Goal: Information Seeking & Learning: Learn about a topic

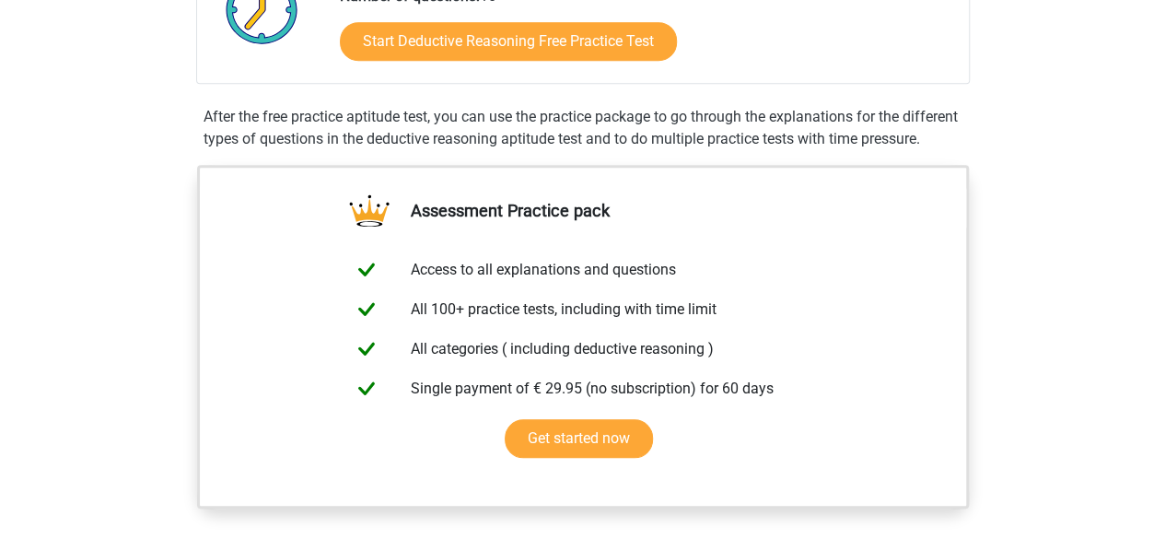
scroll to position [588, 0]
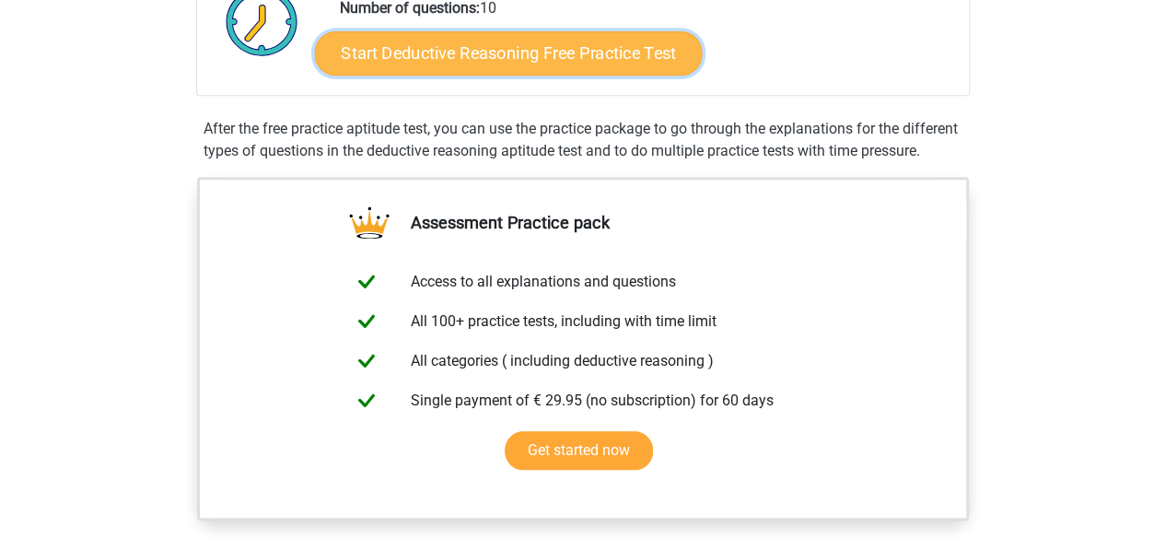
click at [566, 63] on link "Start Deductive Reasoning Free Practice Test" at bounding box center [508, 52] width 388 height 44
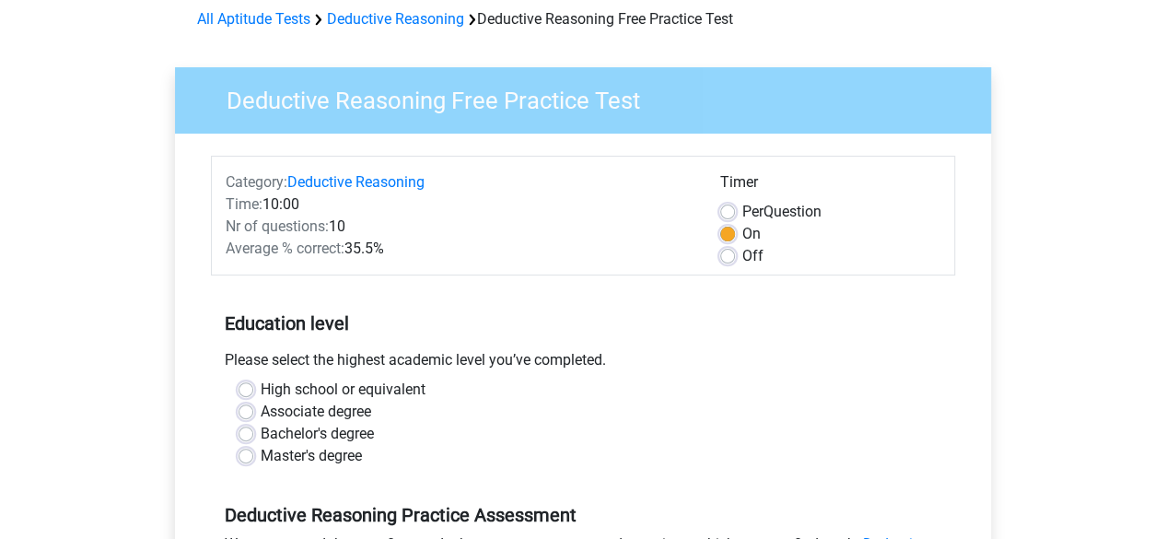
scroll to position [139, 0]
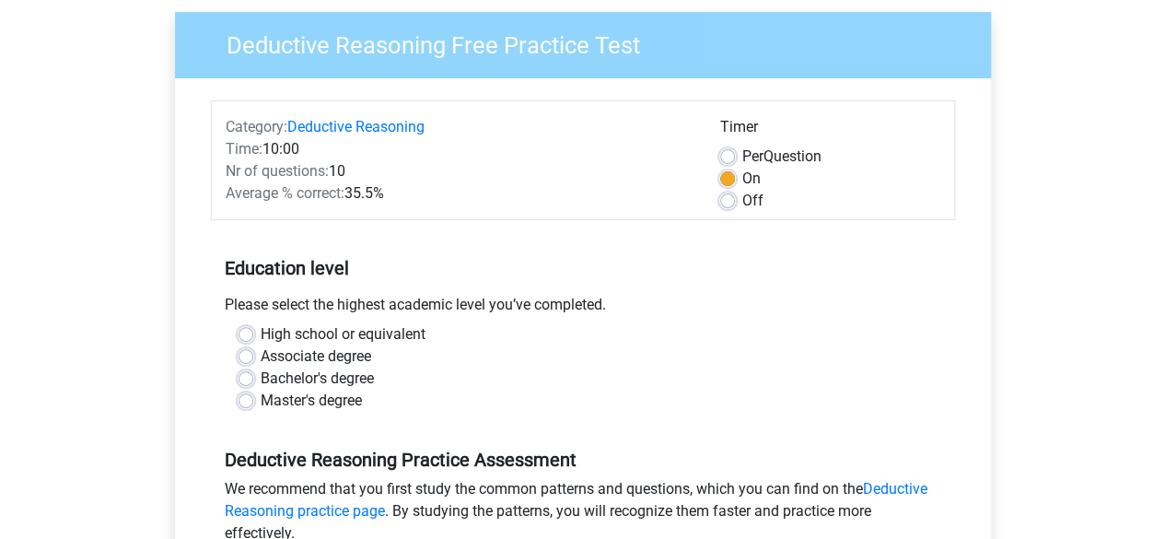
click at [335, 380] on label "Bachelor's degree" at bounding box center [317, 379] width 113 height 22
click at [253, 380] on input "Bachelor's degree" at bounding box center [246, 377] width 15 height 18
radio input "true"
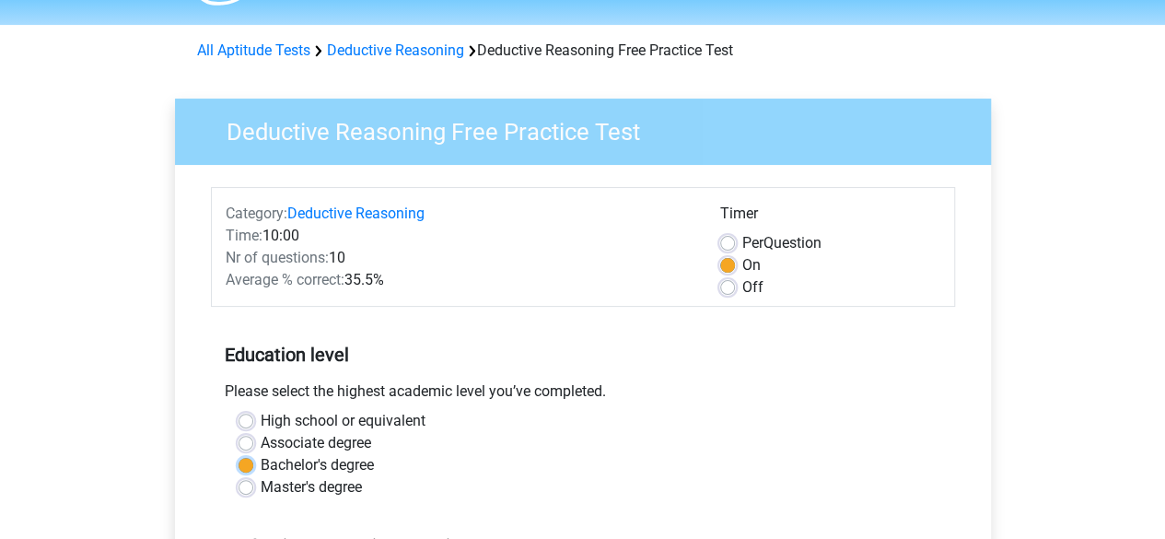
scroll to position [53, 0]
click at [742, 241] on label "Per Question" at bounding box center [781, 242] width 79 height 22
click at [724, 241] on input "Per Question" at bounding box center [727, 240] width 15 height 18
radio input "true"
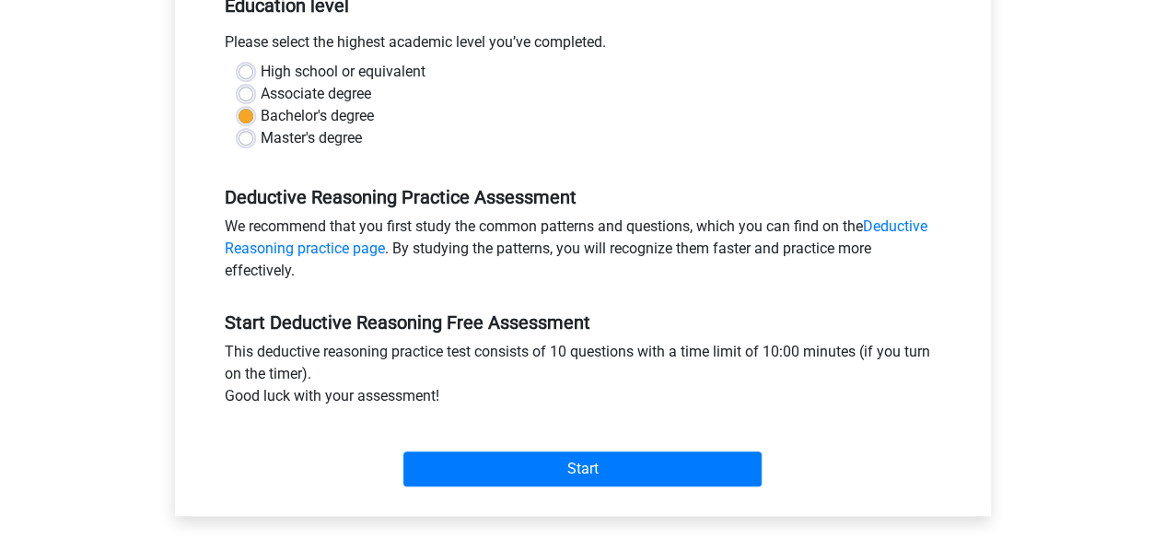
scroll to position [407, 0]
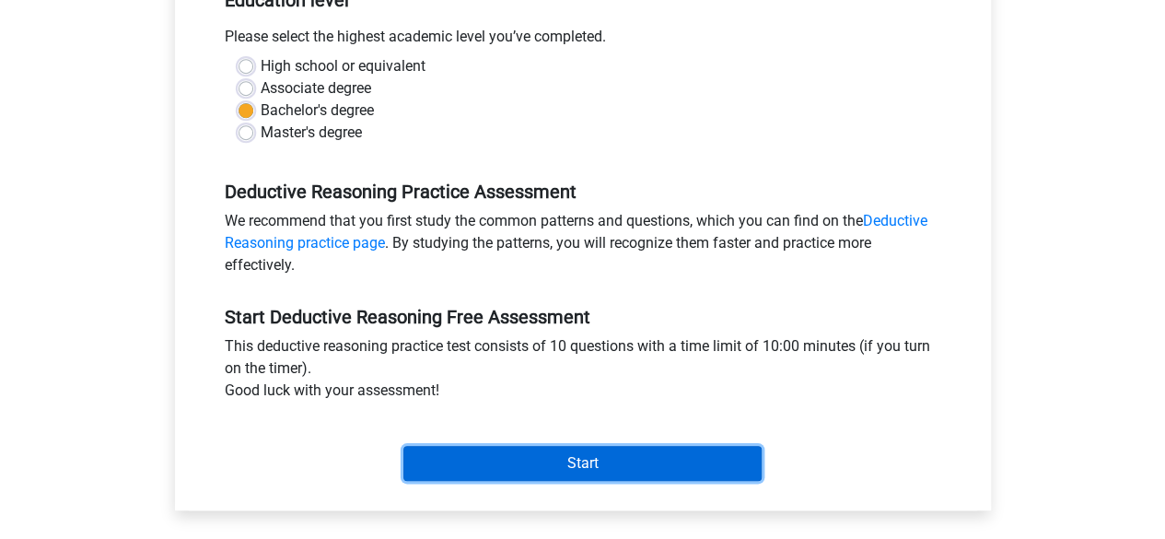
click at [653, 461] on input "Start" at bounding box center [582, 463] width 358 height 35
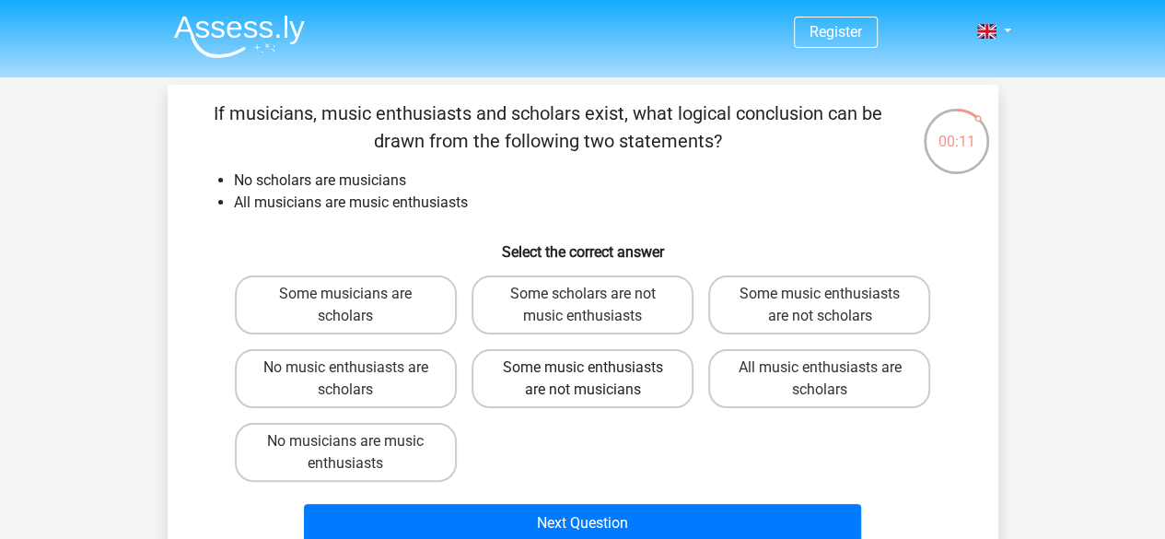
click at [626, 399] on label "Some music enthusiasts are not musicians" at bounding box center [583, 378] width 222 height 59
click at [594, 379] on input "Some music enthusiasts are not musicians" at bounding box center [588, 374] width 12 height 12
radio input "true"
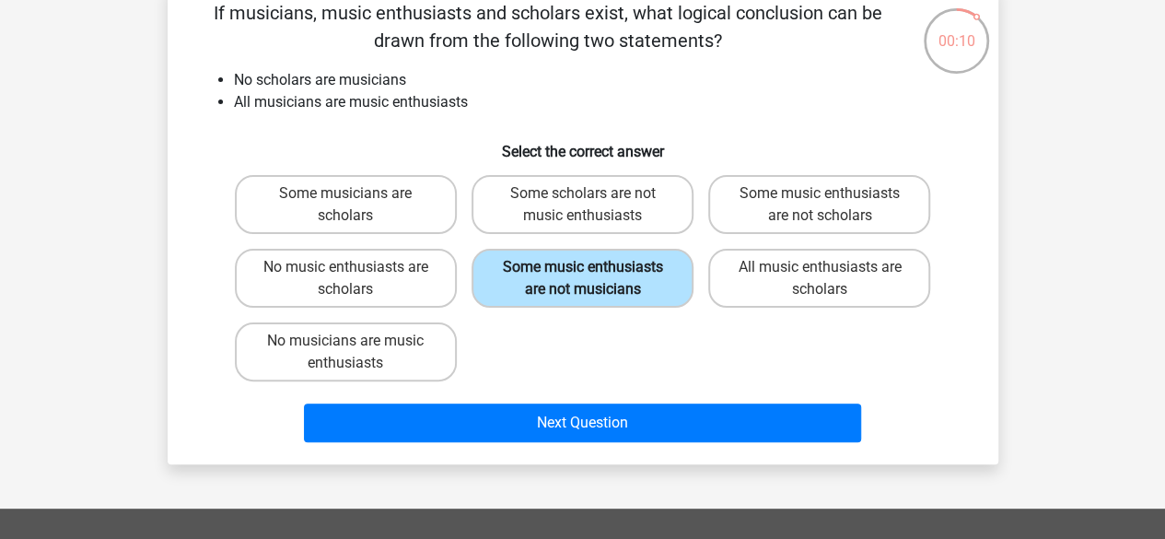
scroll to position [101, 0]
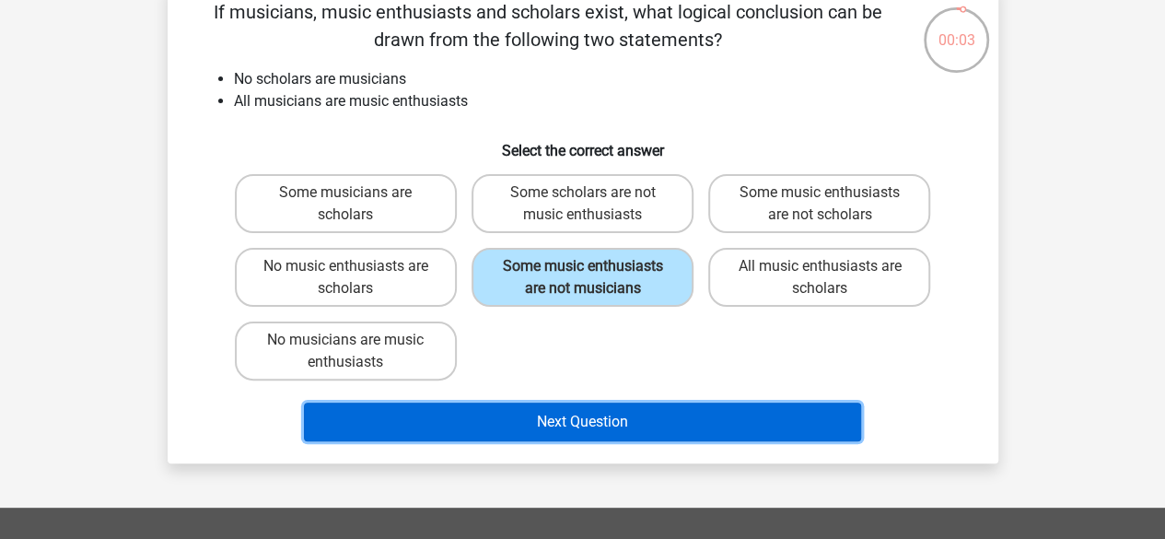
click at [573, 423] on button "Next Question" at bounding box center [582, 422] width 557 height 39
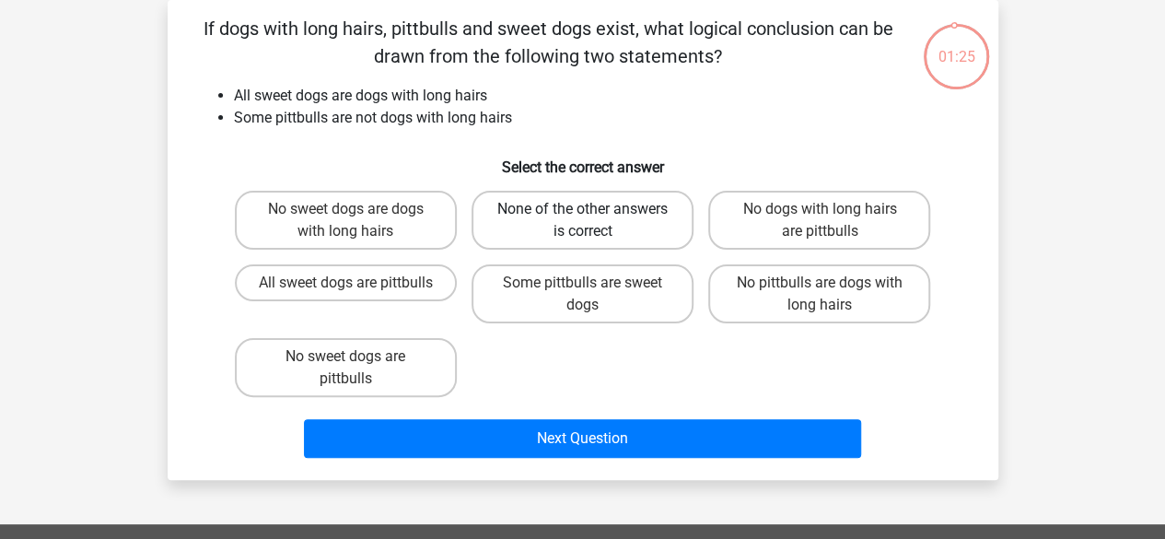
scroll to position [55, 0]
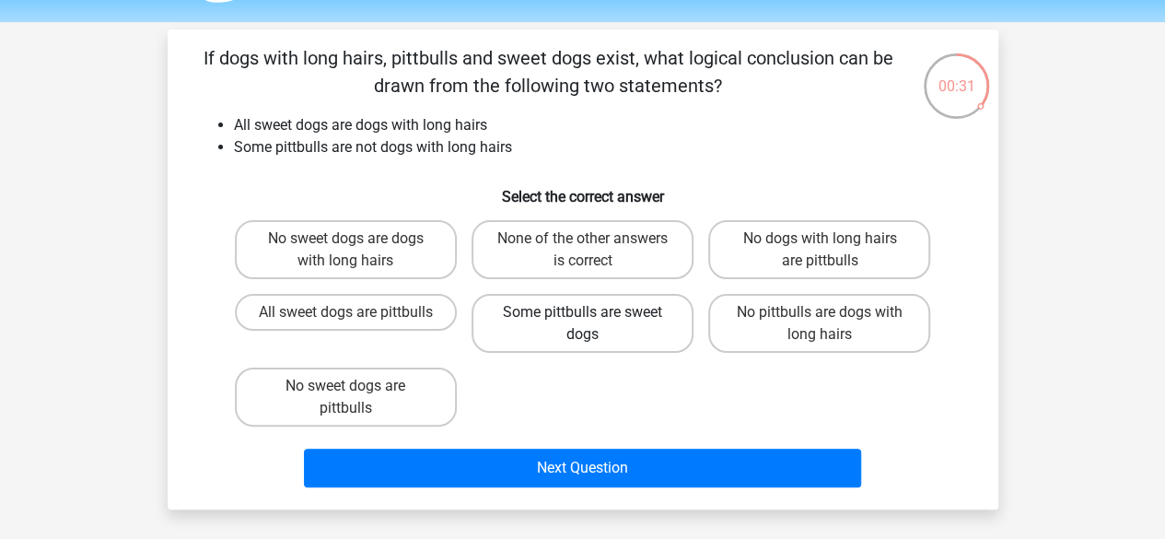
click at [516, 351] on label "Some pittbulls are sweet dogs" at bounding box center [583, 323] width 222 height 59
click at [582, 324] on input "Some pittbulls are sweet dogs" at bounding box center [588, 318] width 12 height 12
radio input "true"
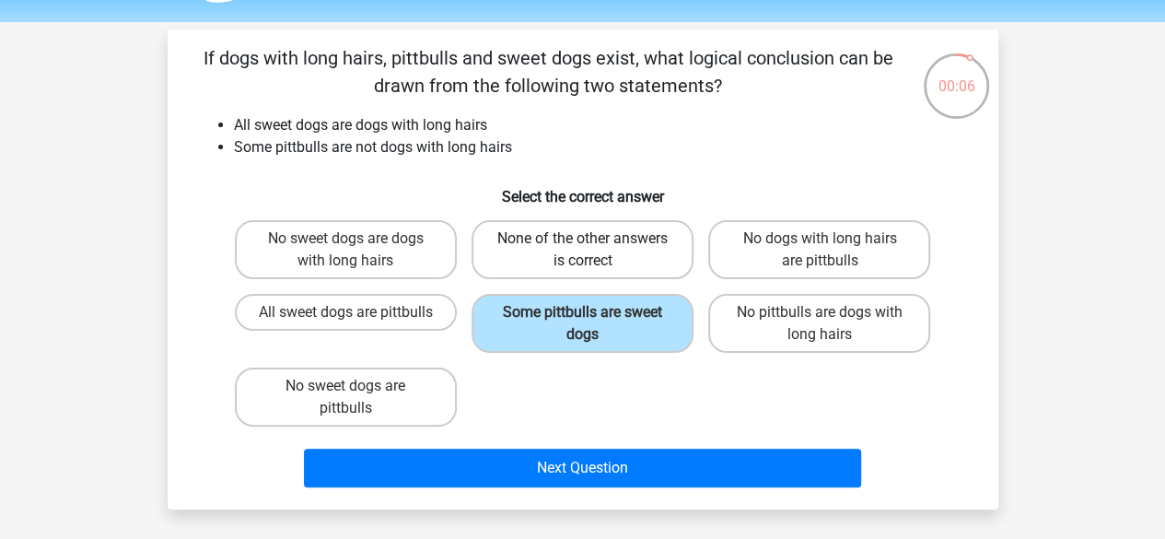
click at [532, 249] on label "None of the other answers is correct" at bounding box center [583, 249] width 222 height 59
click at [582, 249] on input "None of the other answers is correct" at bounding box center [588, 245] width 12 height 12
radio input "true"
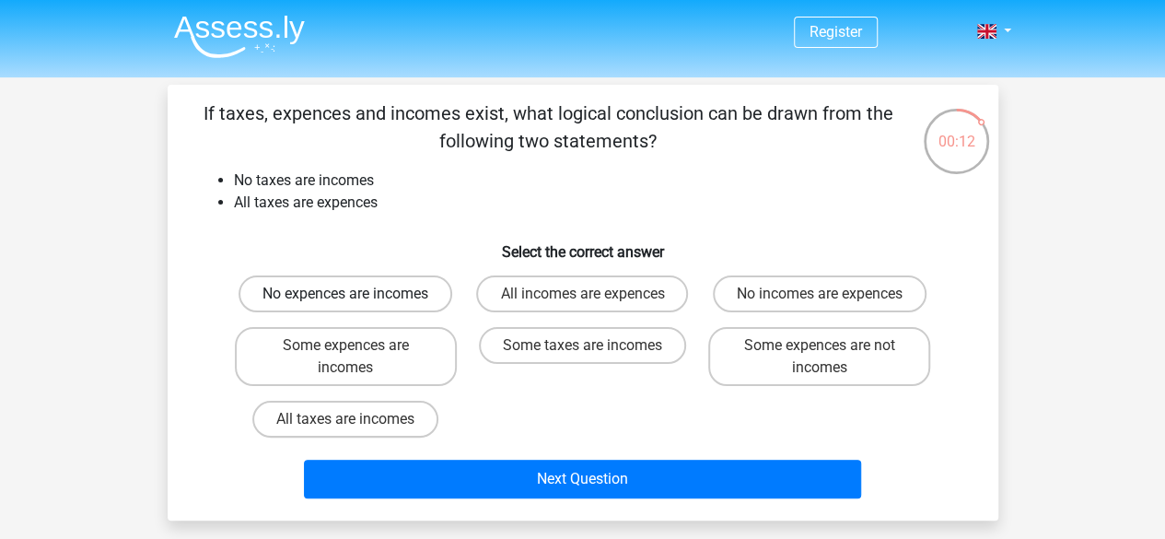
click at [374, 303] on label "No expences are incomes" at bounding box center [346, 293] width 214 height 37
click at [357, 303] on input "No expences are incomes" at bounding box center [351, 300] width 12 height 12
radio input "true"
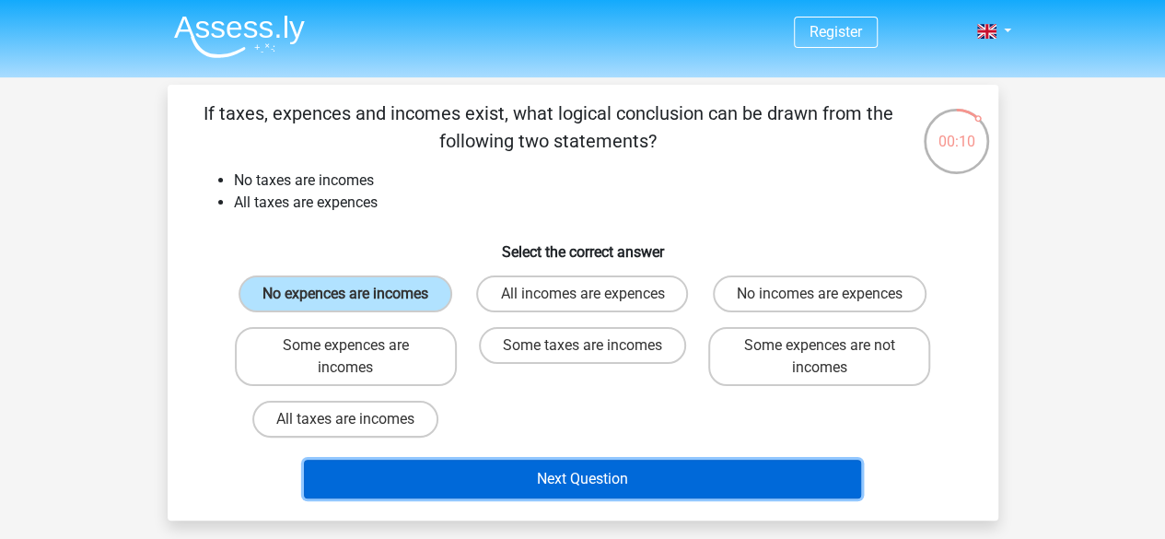
click at [665, 473] on button "Next Question" at bounding box center [582, 479] width 557 height 39
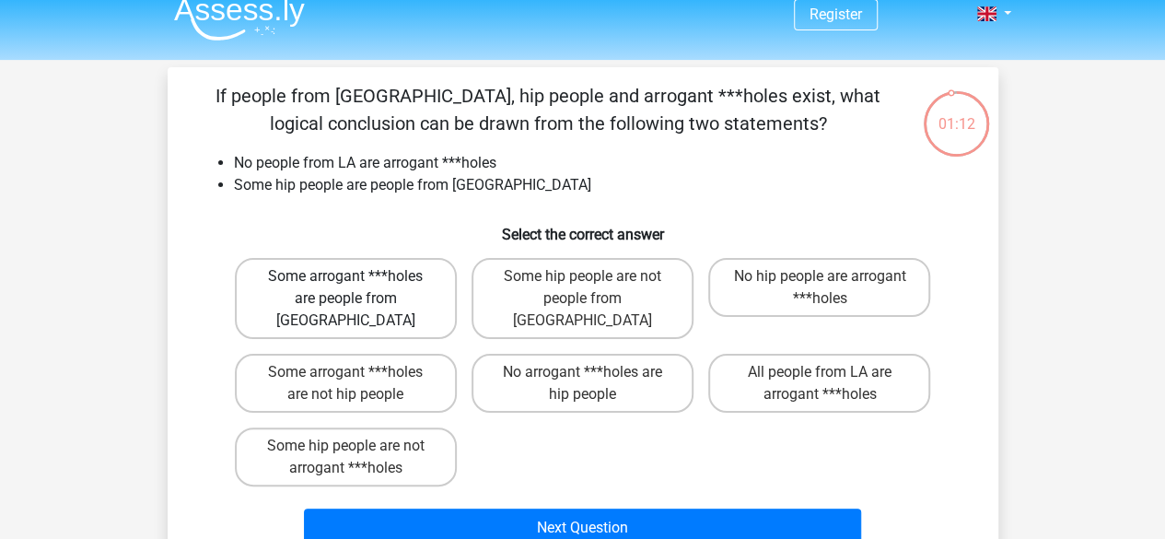
scroll to position [17, 0]
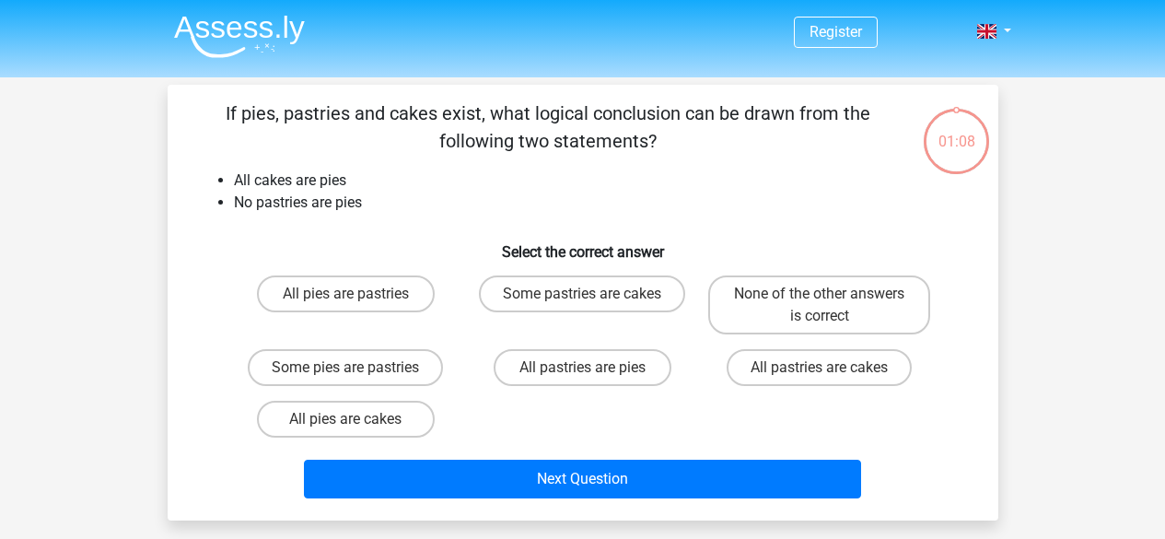
scroll to position [17, 0]
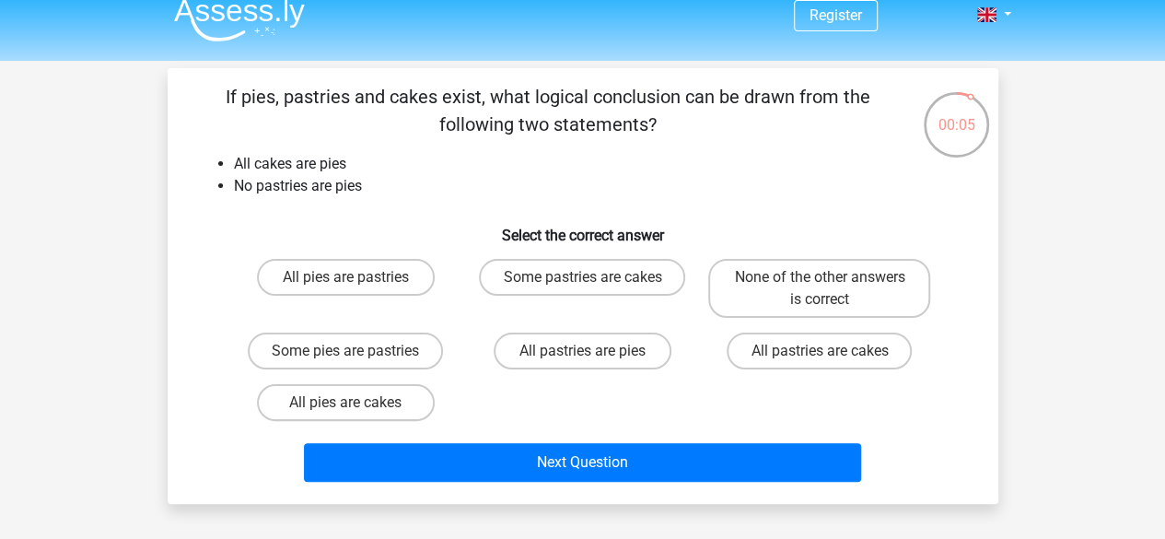
click at [584, 285] on input "Some pastries are cakes" at bounding box center [588, 283] width 12 height 12
radio input "true"
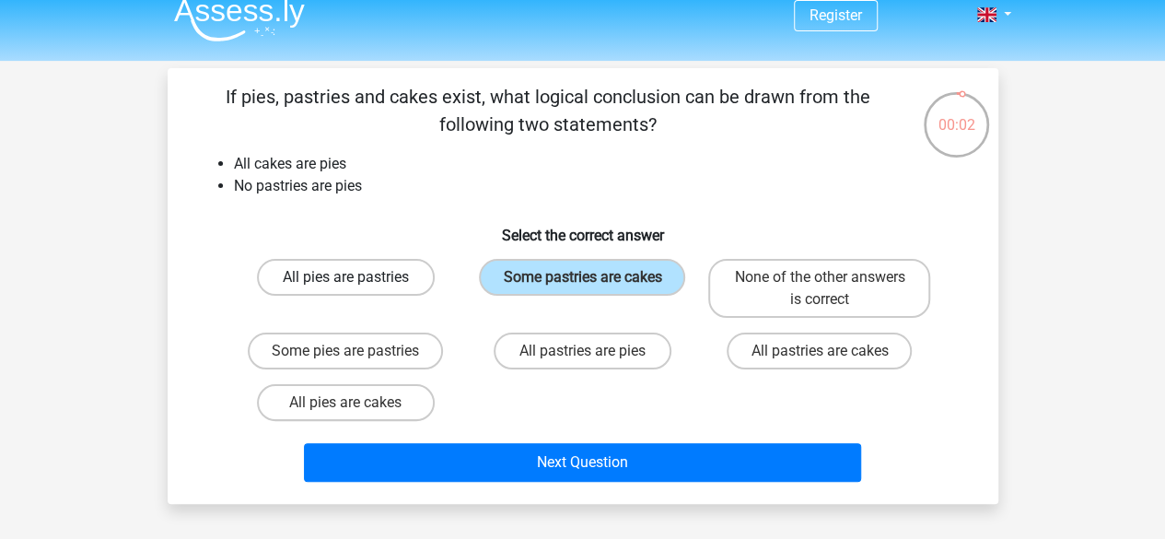
click at [361, 285] on label "All pies are pastries" at bounding box center [346, 277] width 178 height 37
click at [357, 285] on input "All pies are pastries" at bounding box center [351, 283] width 12 height 12
radio input "true"
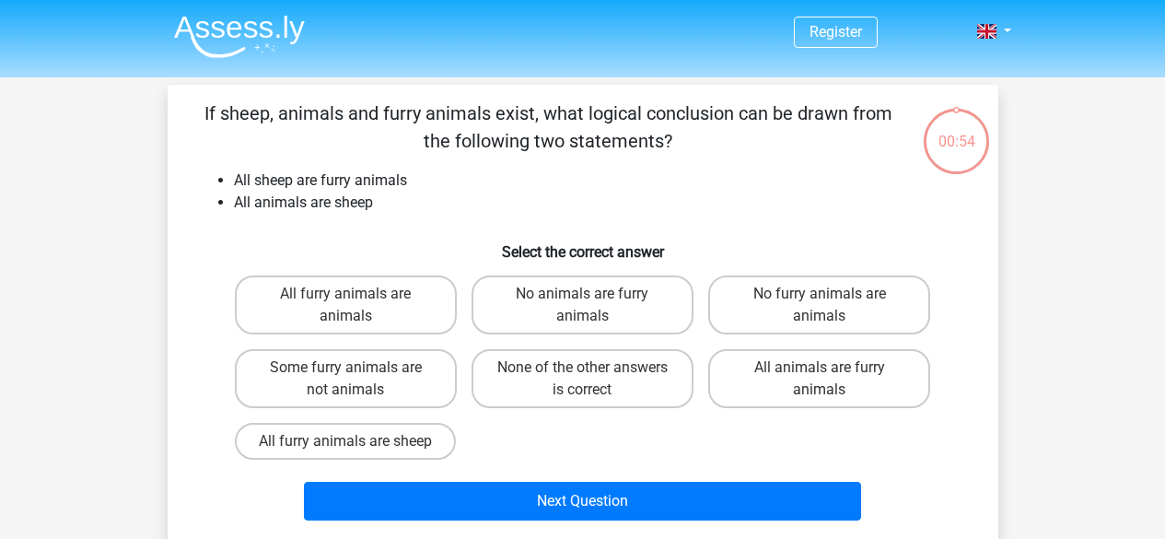
scroll to position [17, 0]
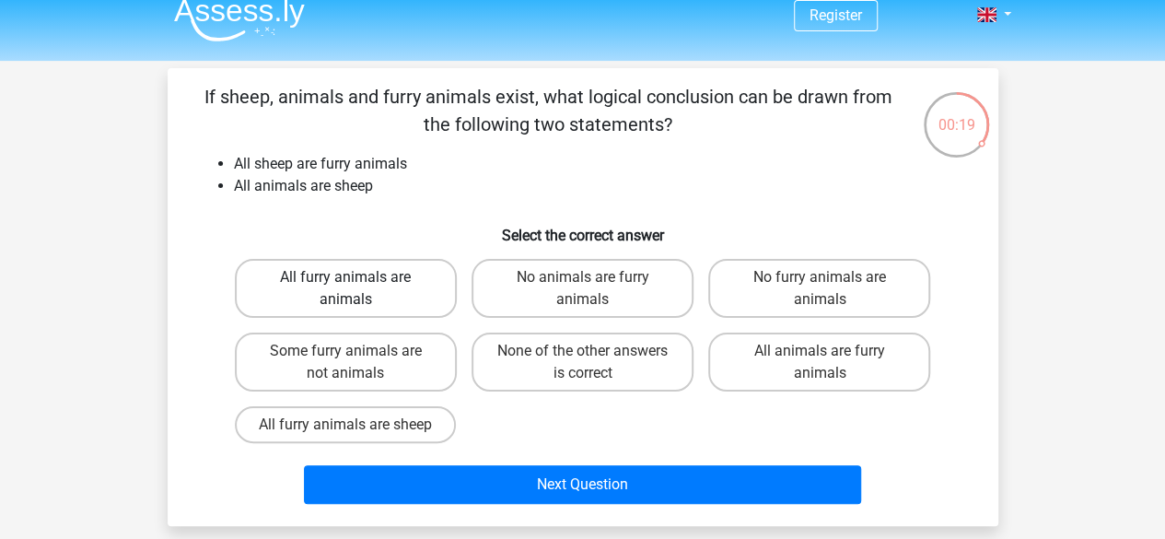
click at [333, 303] on label "All furry animals are animals" at bounding box center [346, 288] width 222 height 59
click at [345, 289] on input "All furry animals are animals" at bounding box center [351, 283] width 12 height 12
radio input "true"
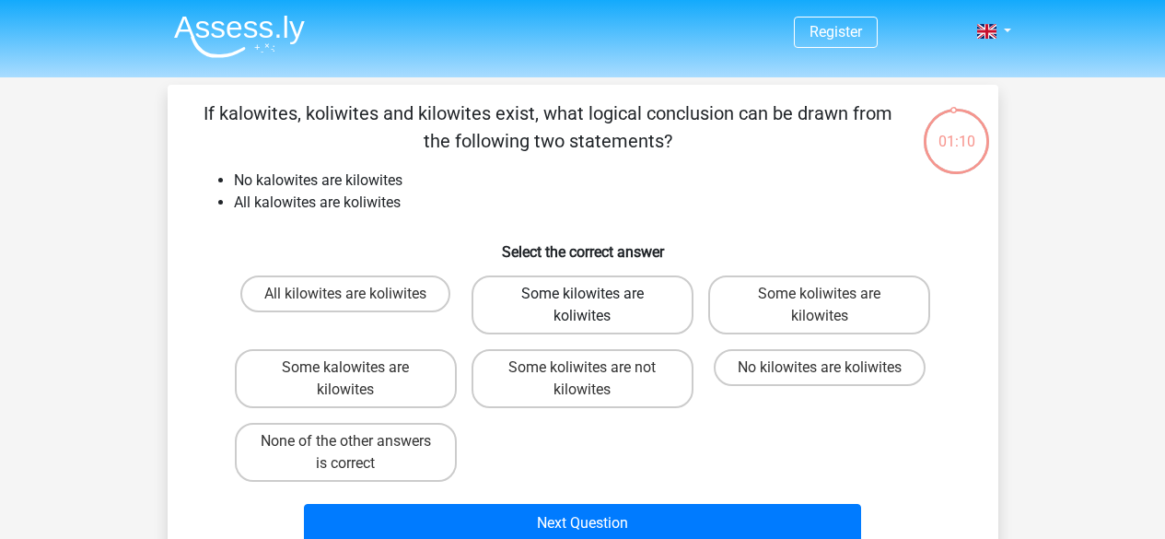
scroll to position [17, 0]
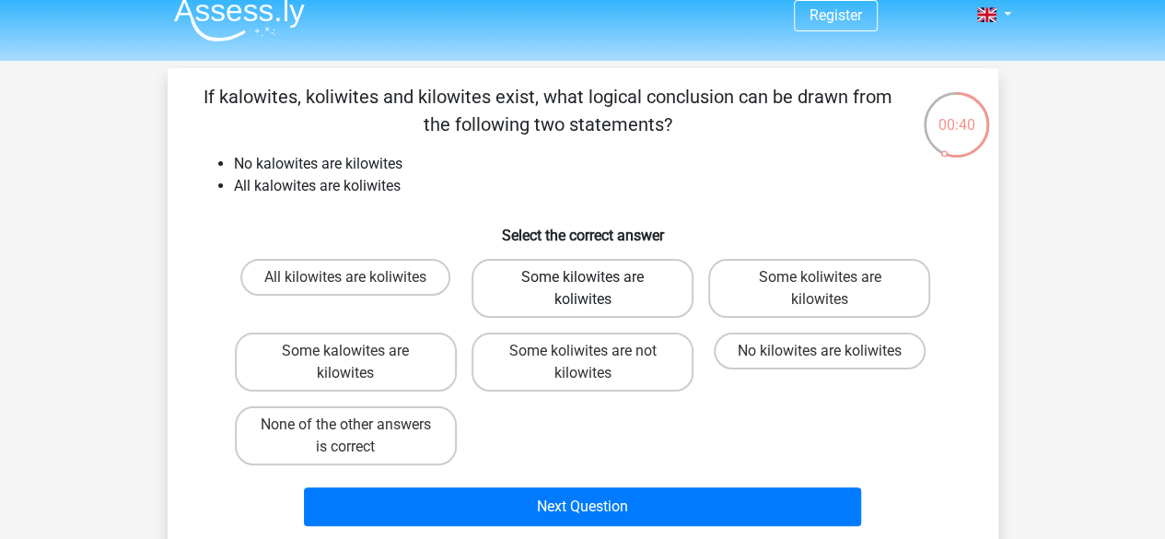
click at [545, 293] on label "Some kilowites are koliwites" at bounding box center [583, 288] width 222 height 59
click at [582, 289] on input "Some kilowites are koliwites" at bounding box center [588, 283] width 12 height 12
radio input "true"
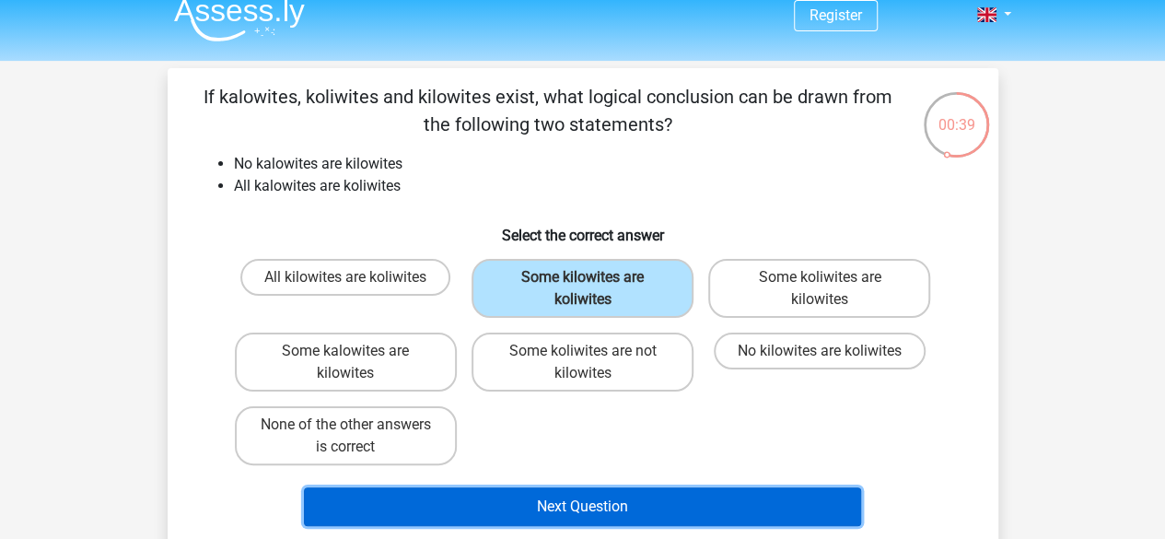
click at [536, 512] on button "Next Question" at bounding box center [582, 506] width 557 height 39
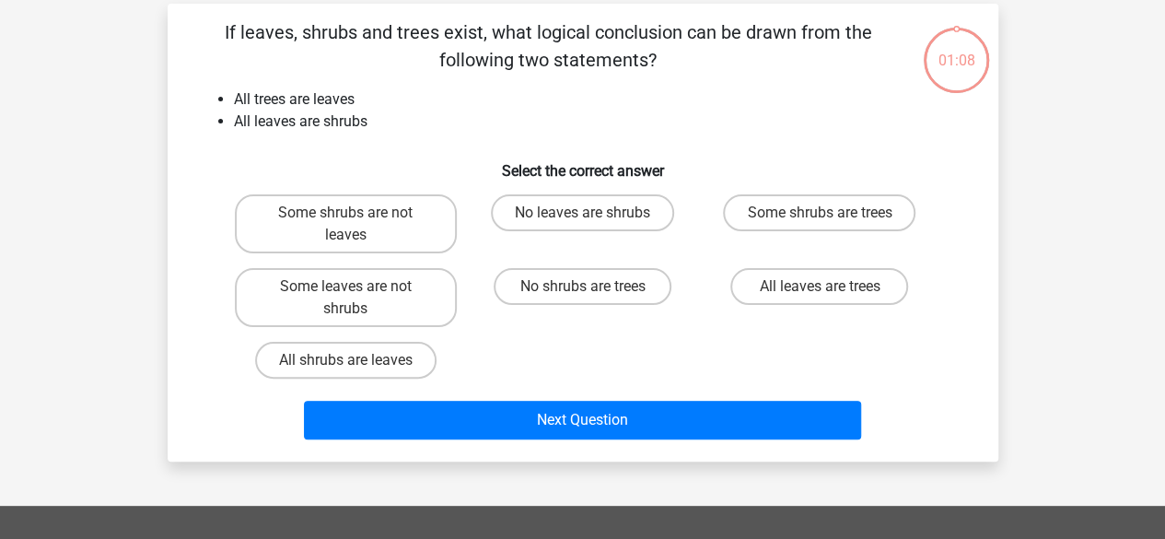
scroll to position [85, 0]
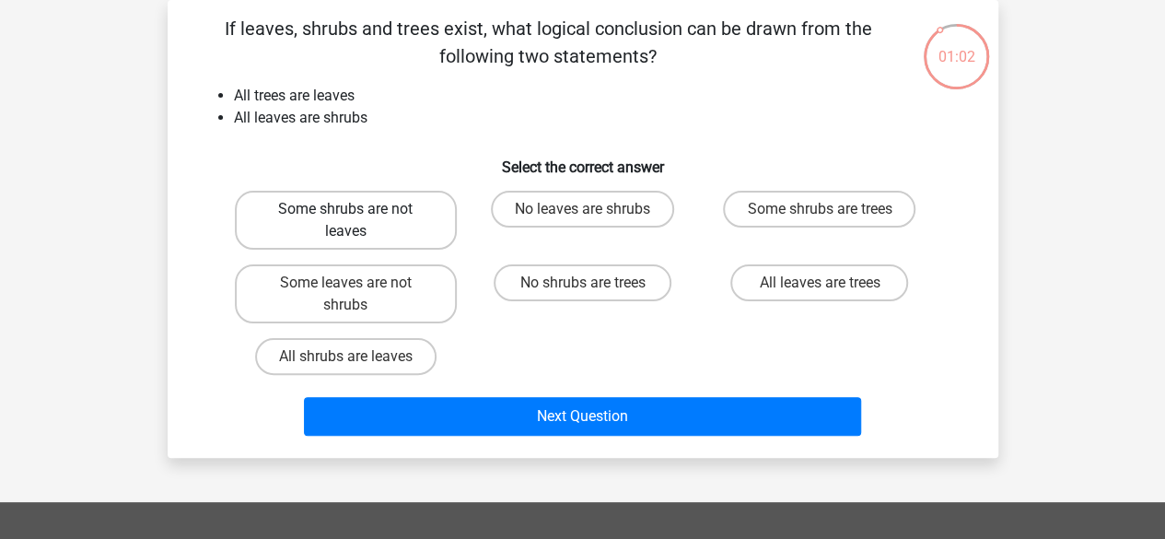
click at [405, 214] on label "Some shrubs are not leaves" at bounding box center [346, 220] width 222 height 59
click at [357, 214] on input "Some shrubs are not leaves" at bounding box center [351, 215] width 12 height 12
radio input "true"
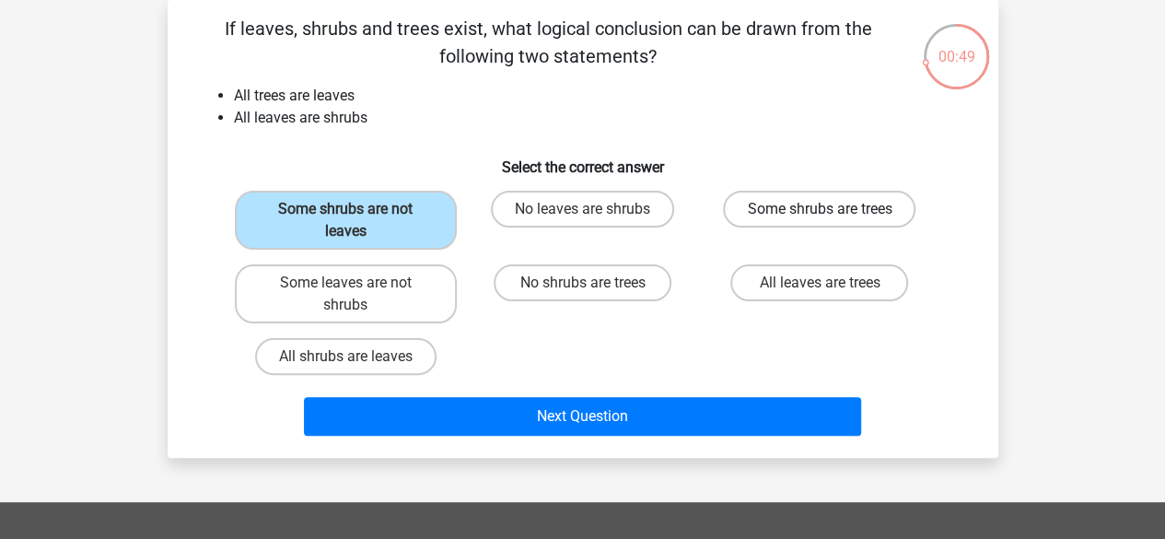
click at [818, 213] on label "Some shrubs are trees" at bounding box center [819, 209] width 193 height 37
click at [820, 213] on input "Some shrubs are trees" at bounding box center [826, 215] width 12 height 12
radio input "true"
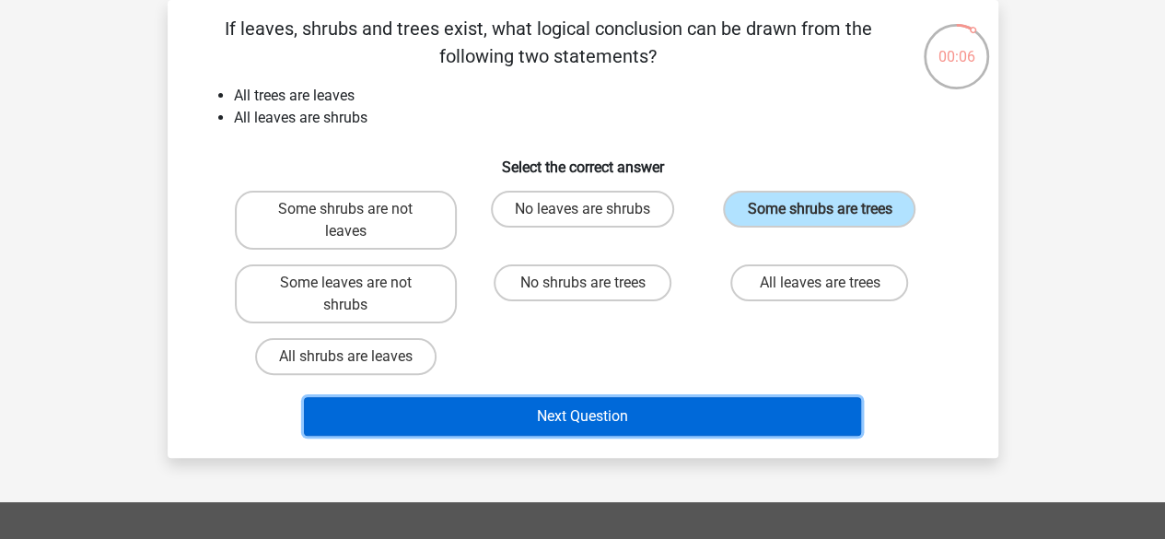
click at [507, 417] on button "Next Question" at bounding box center [582, 416] width 557 height 39
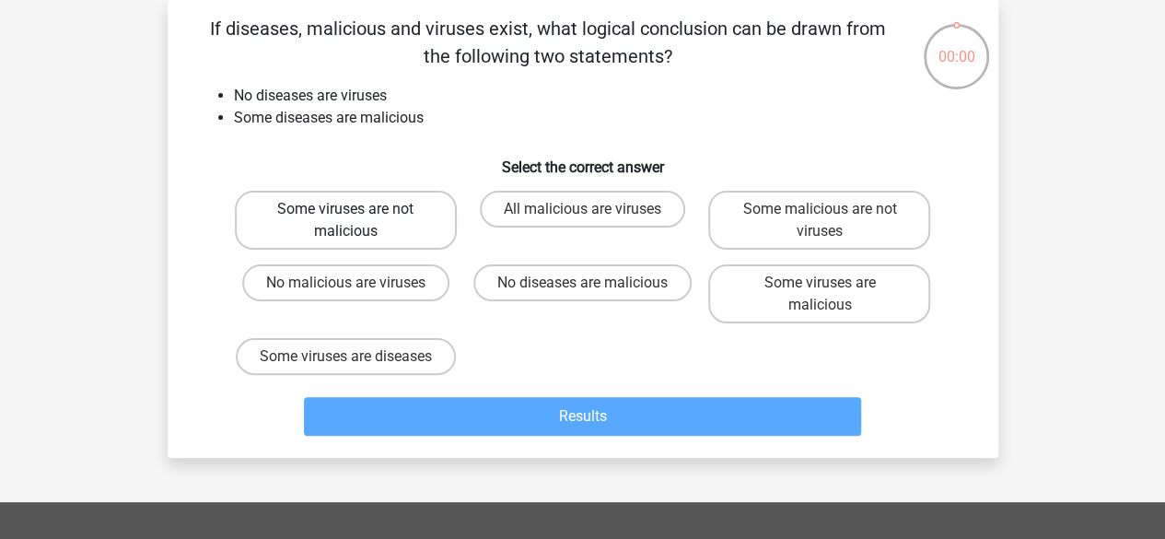
click at [383, 218] on label "Some viruses are not malicious" at bounding box center [346, 220] width 222 height 59
click at [357, 218] on input "Some viruses are not malicious" at bounding box center [351, 215] width 12 height 12
radio input "true"
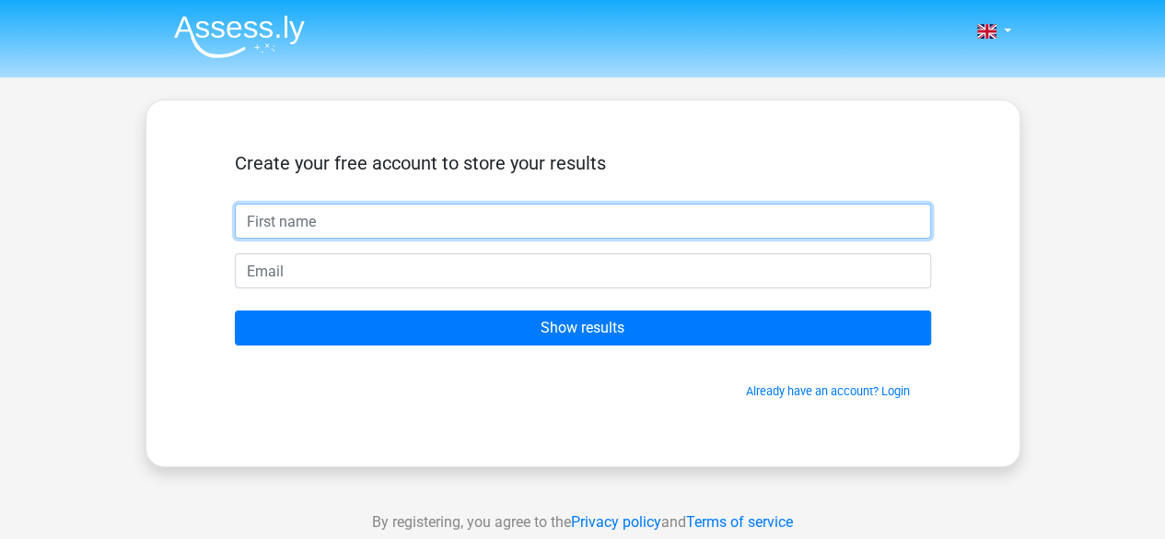
click at [348, 224] on input "text" at bounding box center [583, 221] width 696 height 35
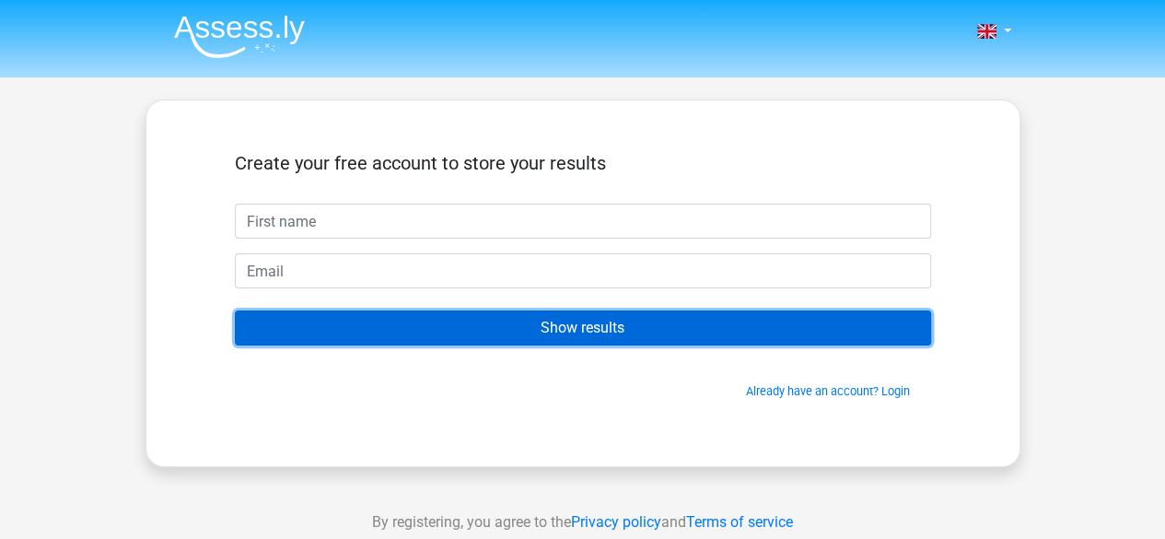
click at [488, 336] on input "Show results" at bounding box center [583, 327] width 696 height 35
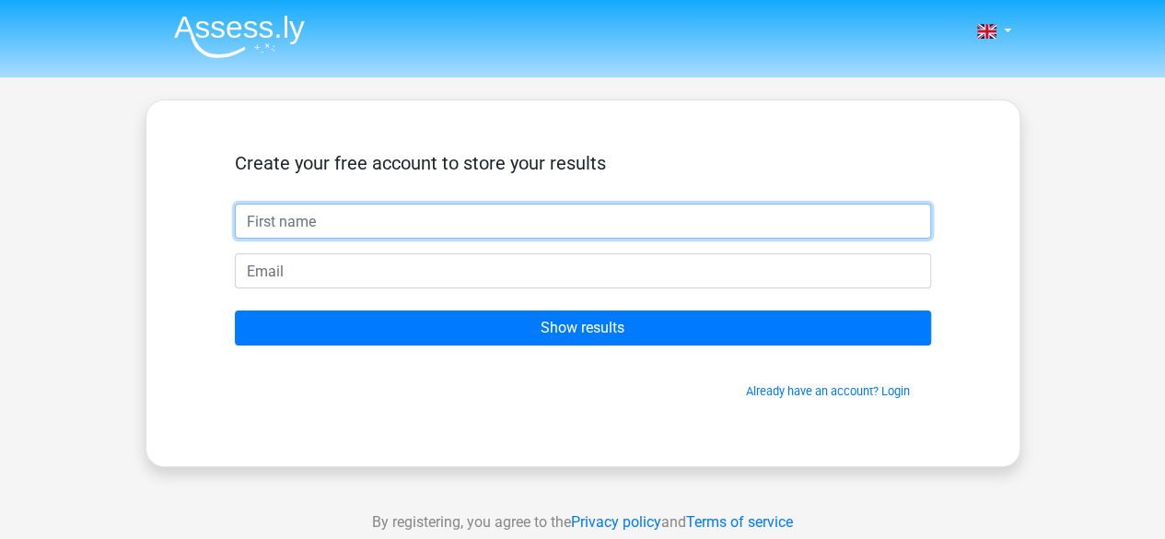
click at [408, 219] on input "text" at bounding box center [583, 221] width 696 height 35
drag, startPoint x: 408, startPoint y: 219, endPoint x: 232, endPoint y: 218, distance: 175.9
click at [232, 218] on div "aj.sundriyal" at bounding box center [583, 221] width 724 height 35
type input "ajay"
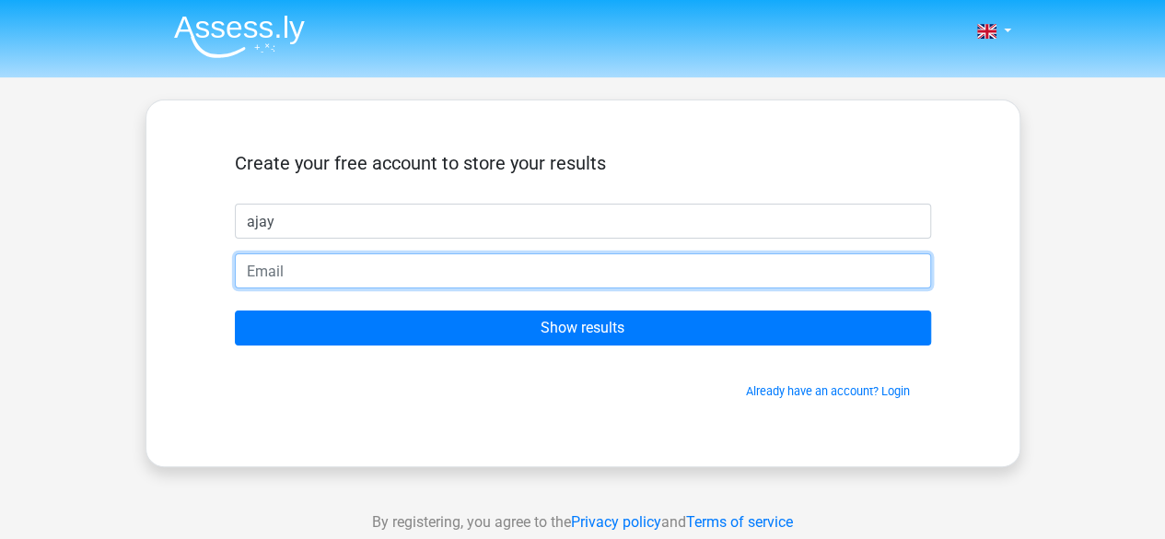
click at [252, 271] on input "email" at bounding box center [583, 270] width 696 height 35
click at [333, 277] on input "aj.sundriyal93@gmail.com" at bounding box center [583, 270] width 696 height 35
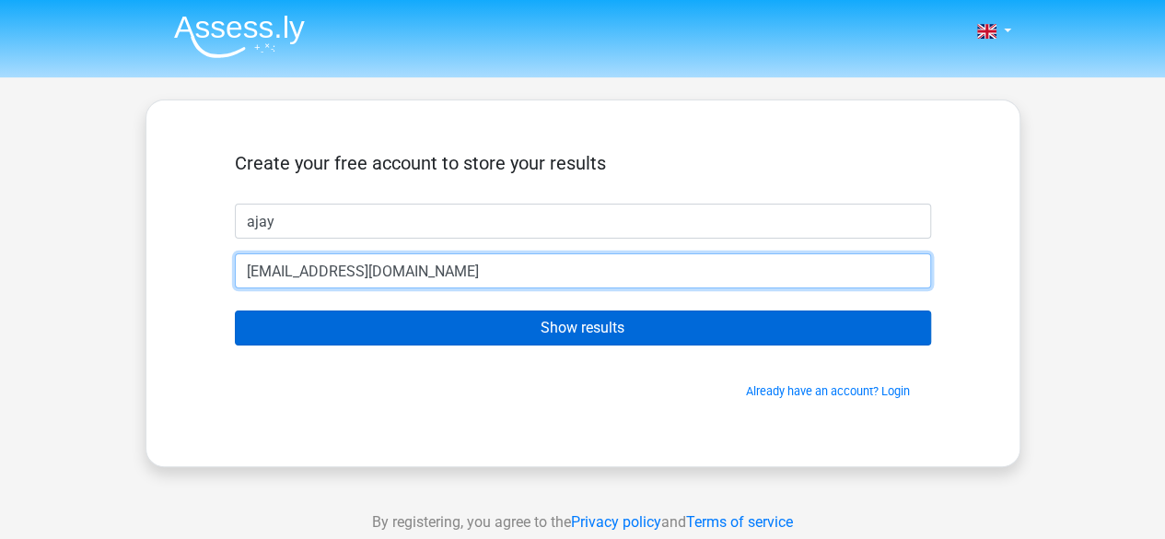
type input "[EMAIL_ADDRESS][DOMAIN_NAME]"
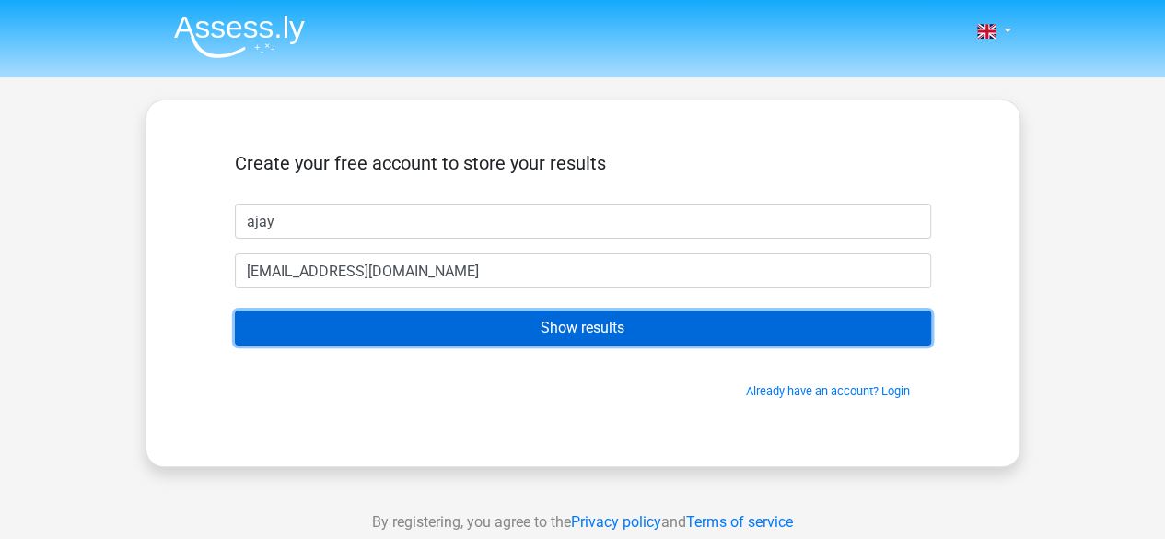
click at [470, 342] on input "Show results" at bounding box center [583, 327] width 696 height 35
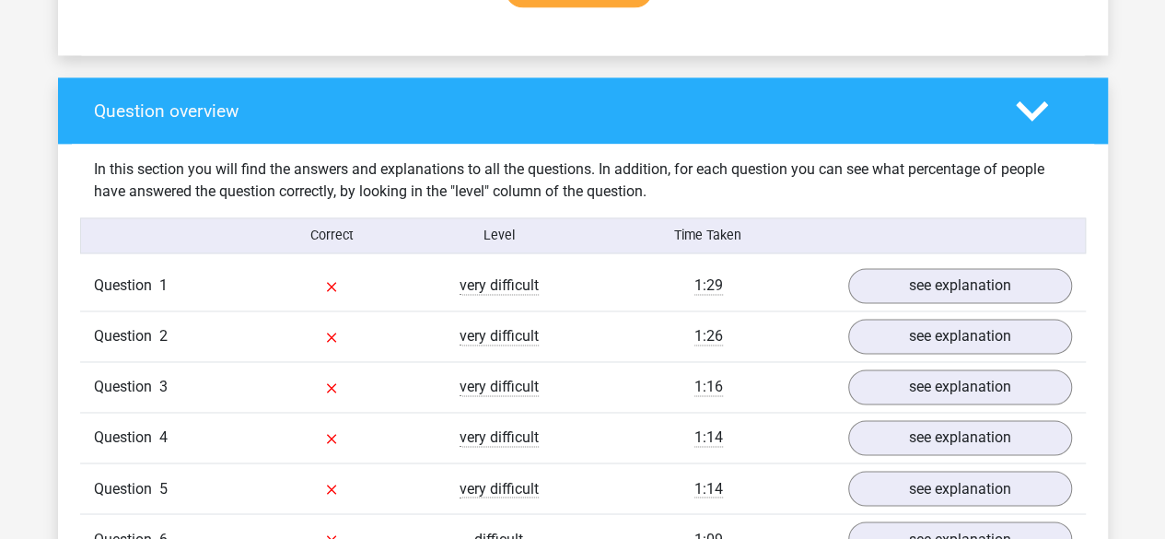
scroll to position [1286, 0]
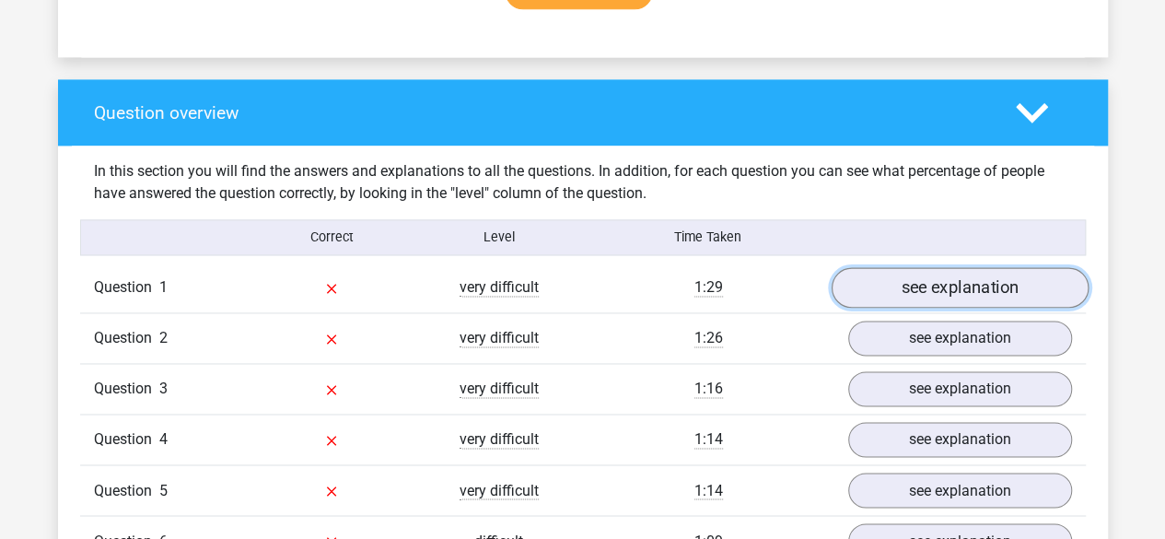
click at [914, 291] on link "see explanation" at bounding box center [959, 288] width 257 height 41
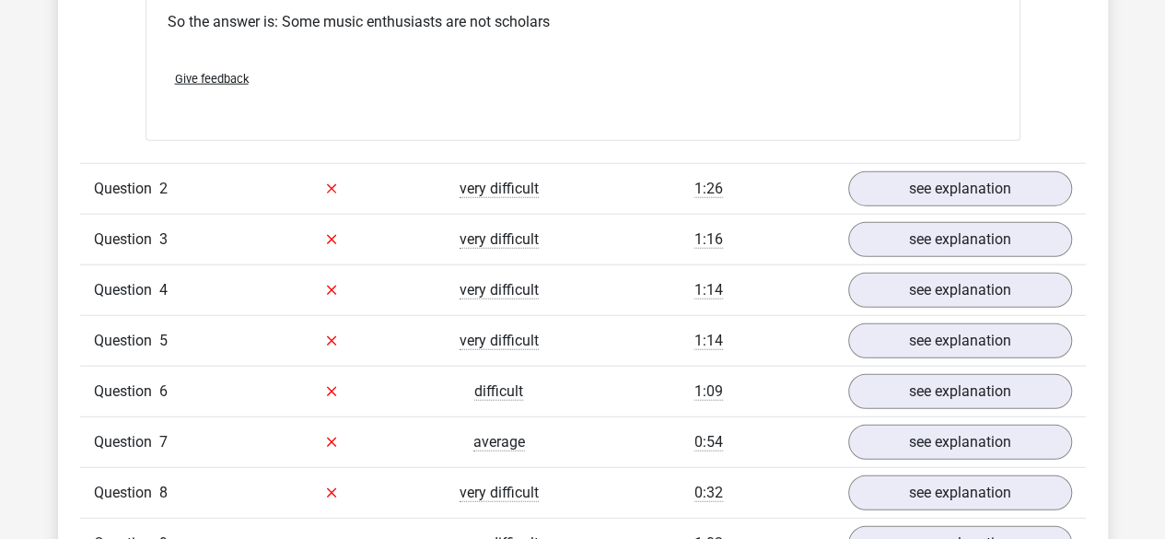
scroll to position [2192, 0]
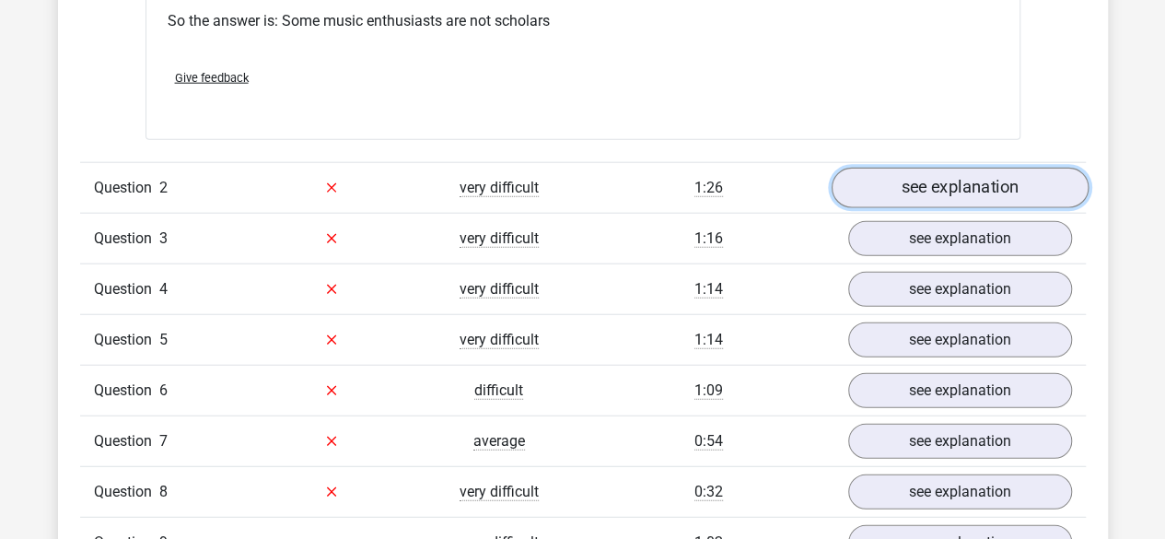
click at [987, 194] on link "see explanation" at bounding box center [959, 188] width 257 height 41
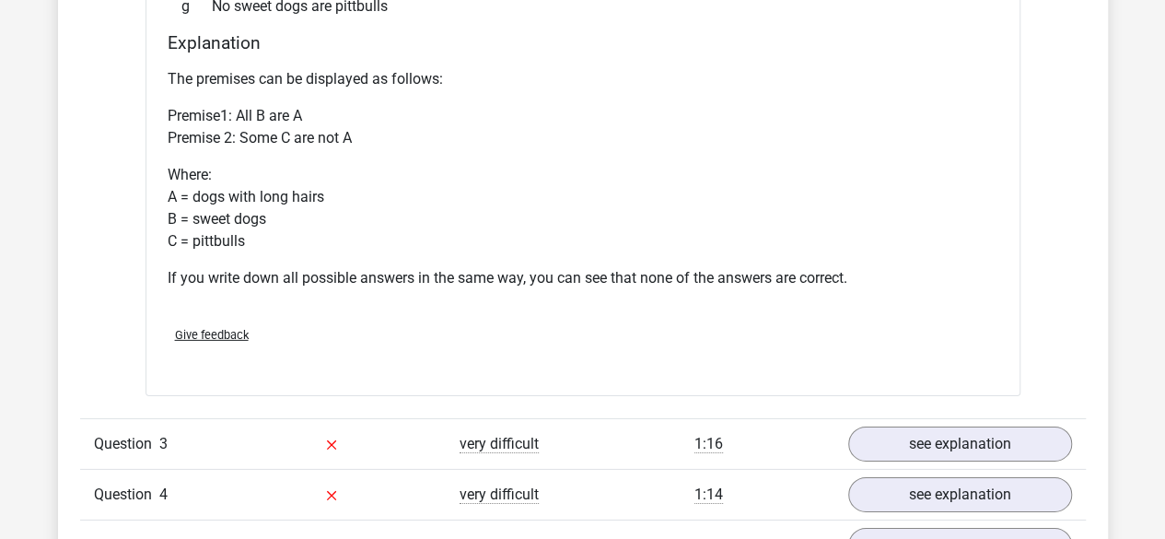
scroll to position [2684, 0]
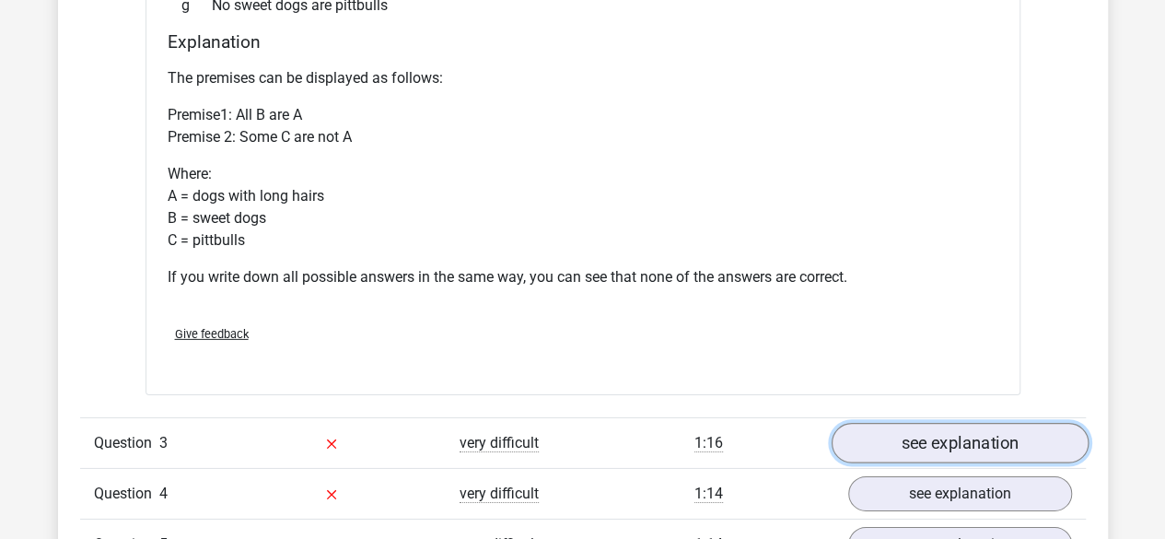
click at [956, 448] on link "see explanation" at bounding box center [959, 443] width 257 height 41
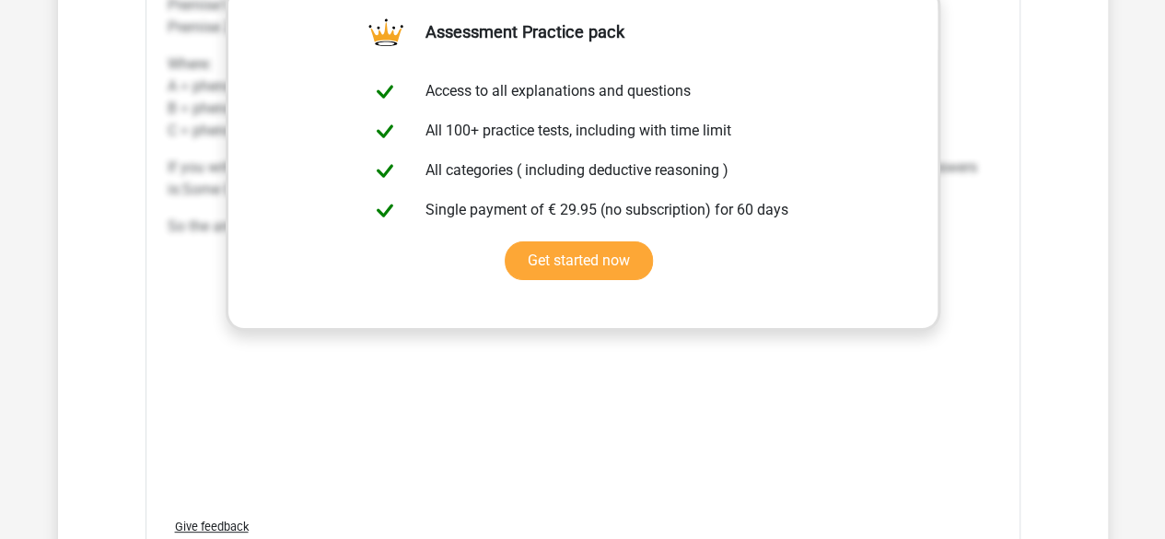
scroll to position [3556, 0]
click at [672, 350] on div "The premises can be displayed as follows: Premise1: Some B are A Premise 2: All…" at bounding box center [583, 225] width 831 height 553
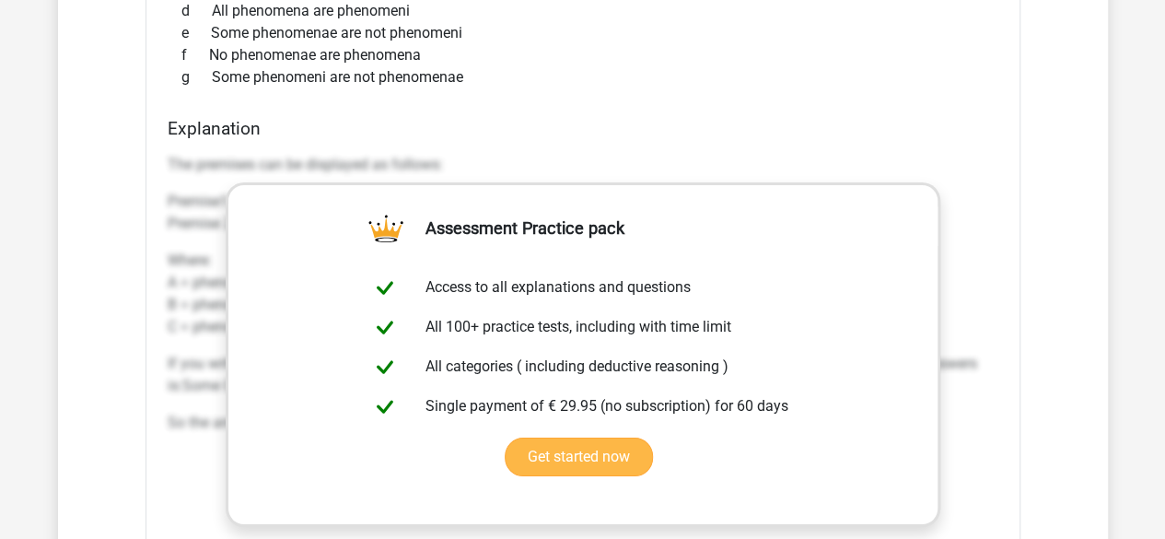
scroll to position [3361, 0]
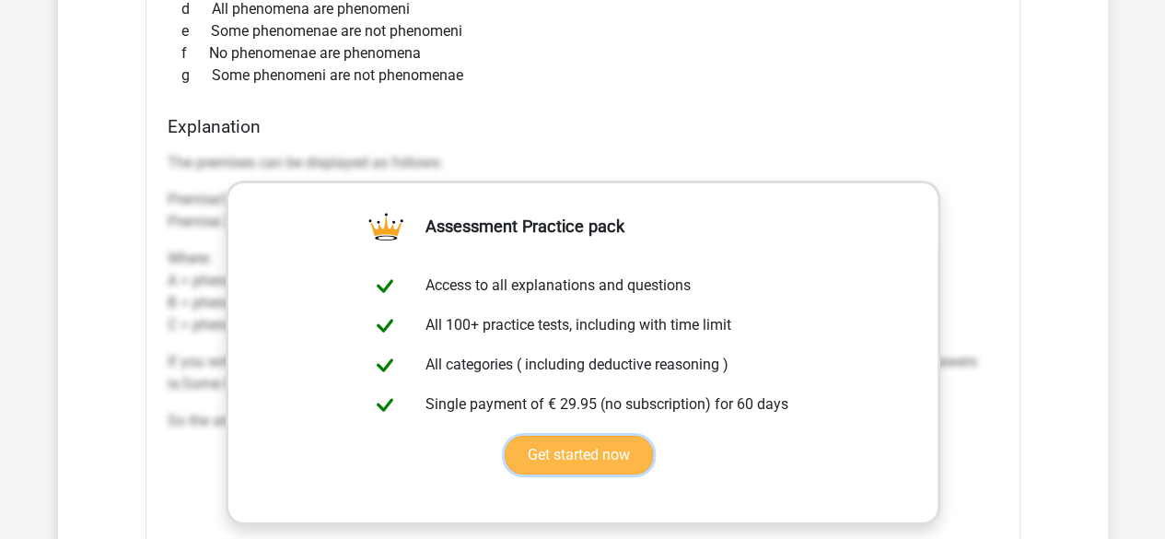
click at [591, 459] on link "Get started now" at bounding box center [579, 455] width 148 height 39
click at [503, 128] on h4 "Explanation" at bounding box center [583, 126] width 831 height 21
